Goal: Use online tool/utility: Utilize a website feature to perform a specific function

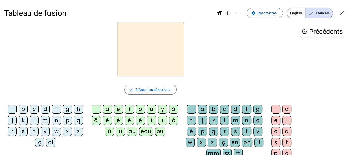
click at [37, 110] on div "c" at bounding box center [34, 109] width 9 height 9
click at [158, 133] on div "ou" at bounding box center [160, 131] width 10 height 9
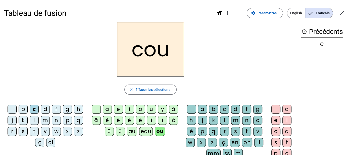
click at [226, 133] on div "r" at bounding box center [224, 131] width 9 height 9
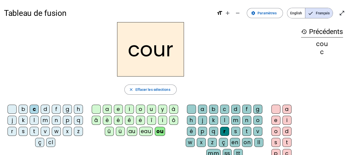
click at [234, 132] on div "s" at bounding box center [235, 131] width 9 height 9
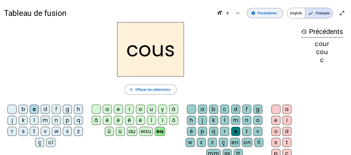
click at [261, 11] on span "Paramètres" at bounding box center [267, 13] width 19 height 6
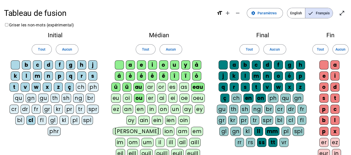
click at [250, 138] on div "rs" at bounding box center [250, 142] width 9 height 9
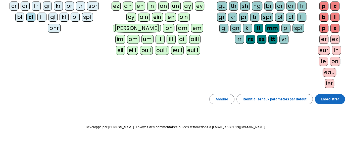
click at [330, 93] on span at bounding box center [330, 99] width 30 height 12
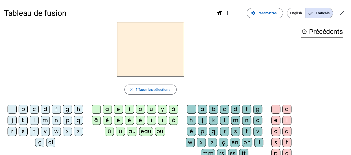
click at [34, 107] on div "c" at bounding box center [34, 109] width 9 height 9
click at [159, 132] on div "ou" at bounding box center [160, 131] width 10 height 9
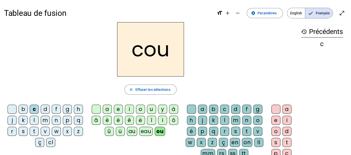
click at [221, 151] on div "rs" at bounding box center [221, 153] width 9 height 9
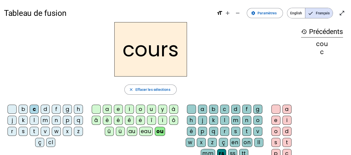
click at [282, 119] on letter-bubble "e" at bounding box center [277, 121] width 11 height 11
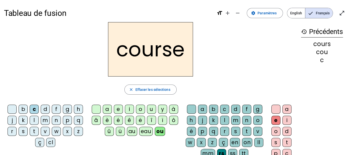
click at [22, 109] on div "b" at bounding box center [23, 109] width 9 height 9
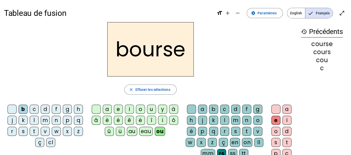
click at [16, 108] on div at bounding box center [12, 109] width 9 height 9
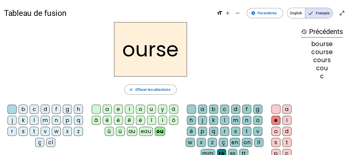
click at [272, 110] on div at bounding box center [276, 109] width 9 height 9
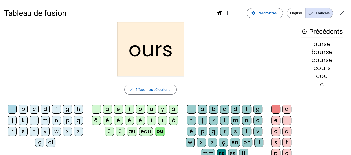
click at [35, 108] on div "c" at bounding box center [34, 109] width 9 height 9
